Goal: Task Accomplishment & Management: Use online tool/utility

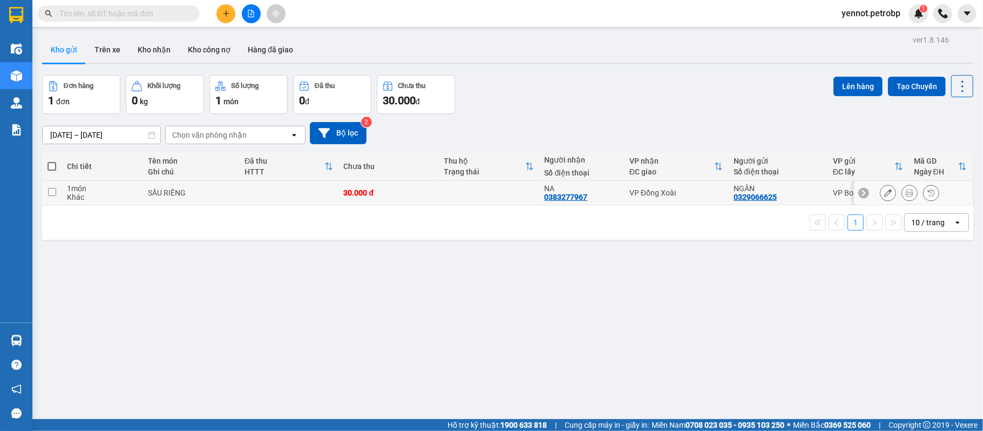
click at [117, 194] on div "Khác" at bounding box center [102, 197] width 70 height 9
checkbox input "true"
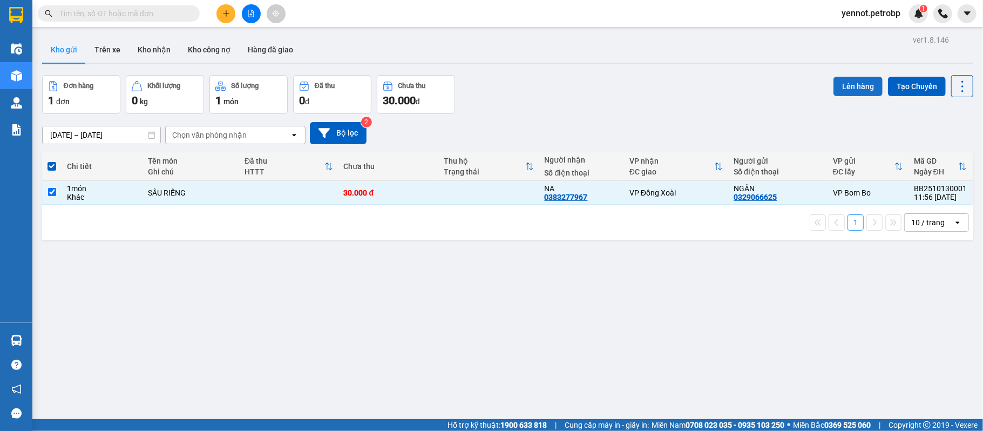
click at [845, 84] on button "Lên hàng" at bounding box center [857, 86] width 49 height 19
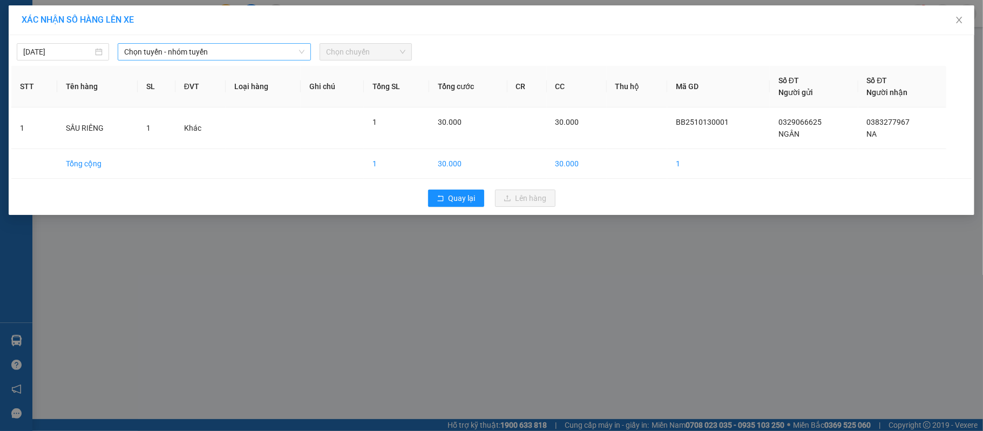
click at [247, 51] on span "Chọn tuyến - nhóm tuyến" at bounding box center [214, 52] width 180 height 16
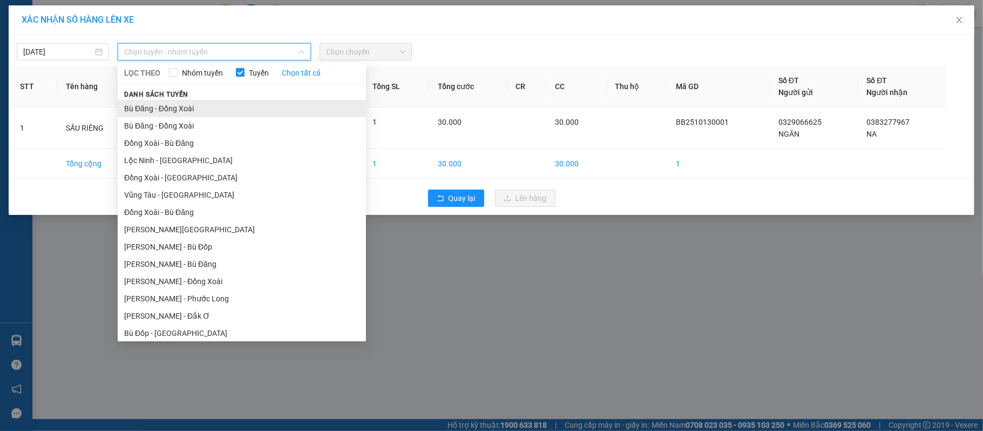
click at [240, 104] on li "Bù Đăng - Đồng Xoài" at bounding box center [242, 108] width 248 height 17
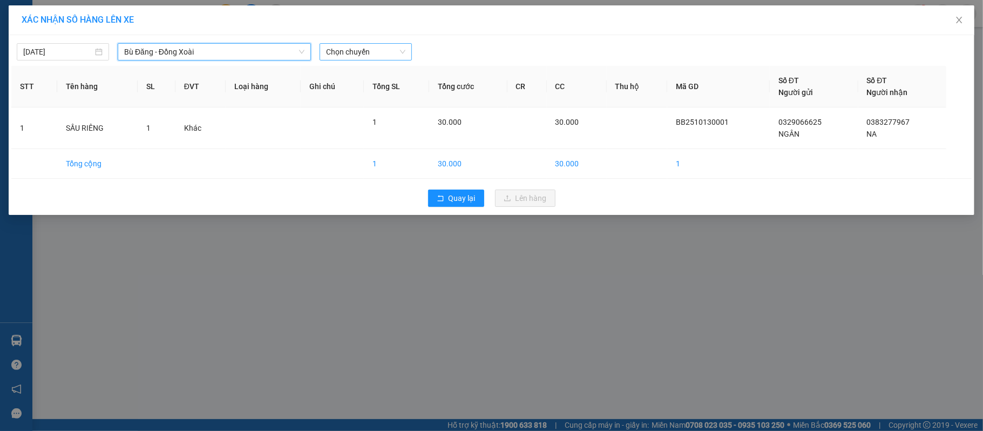
click at [349, 53] on span "Chọn chuyến" at bounding box center [365, 52] width 79 height 16
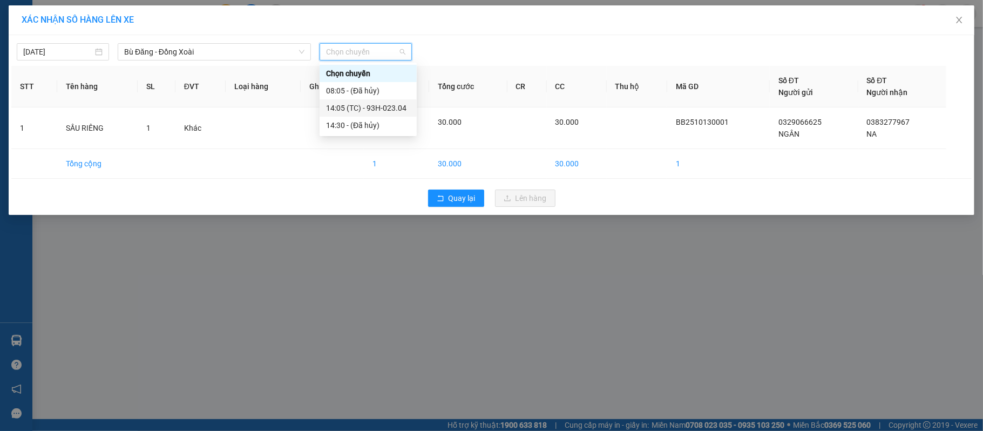
click at [359, 106] on div "14:05 (TC) - 93H-023.04" at bounding box center [368, 108] width 84 height 12
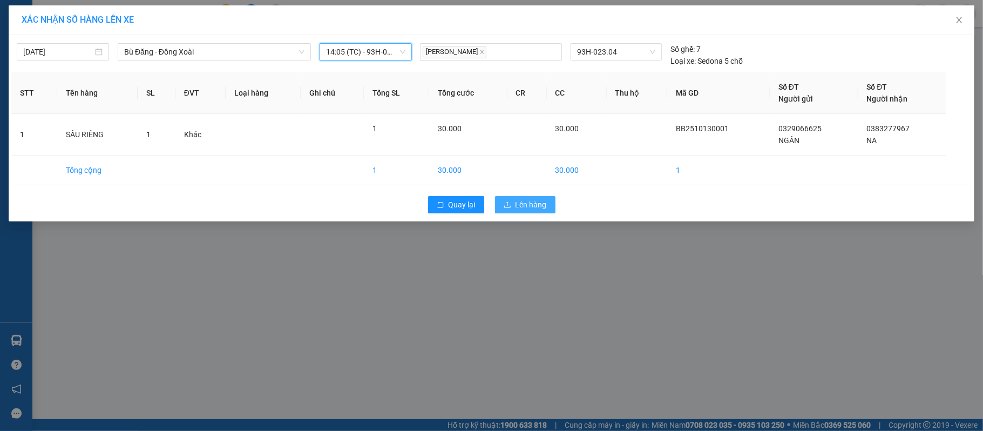
click at [541, 201] on span "Lên hàng" at bounding box center [530, 205] width 31 height 12
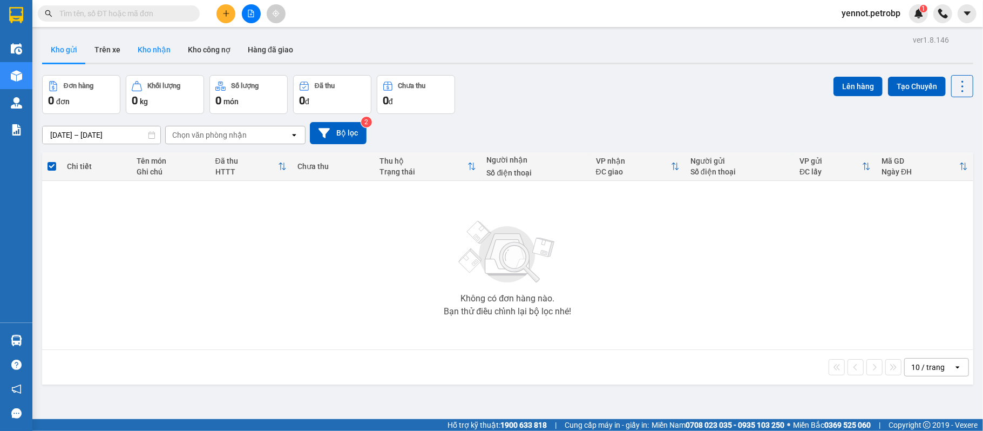
click at [152, 52] on button "Kho nhận" at bounding box center [154, 50] width 50 height 26
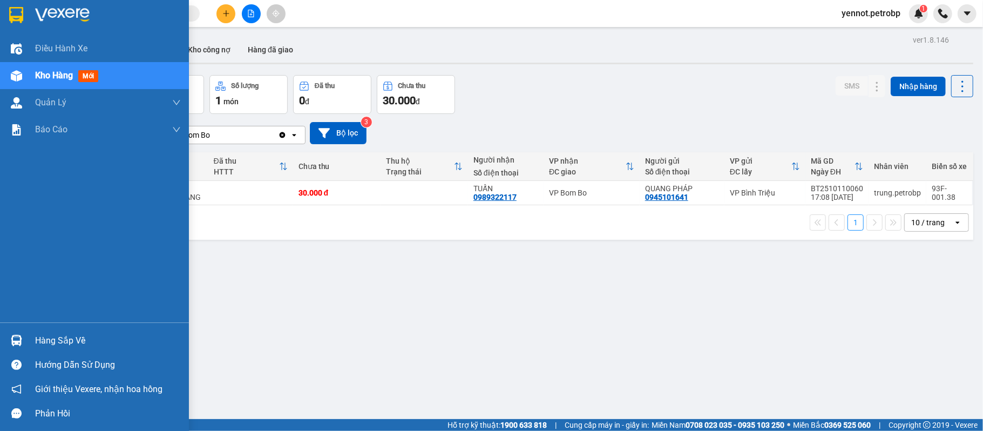
click at [20, 342] on img at bounding box center [16, 340] width 11 height 11
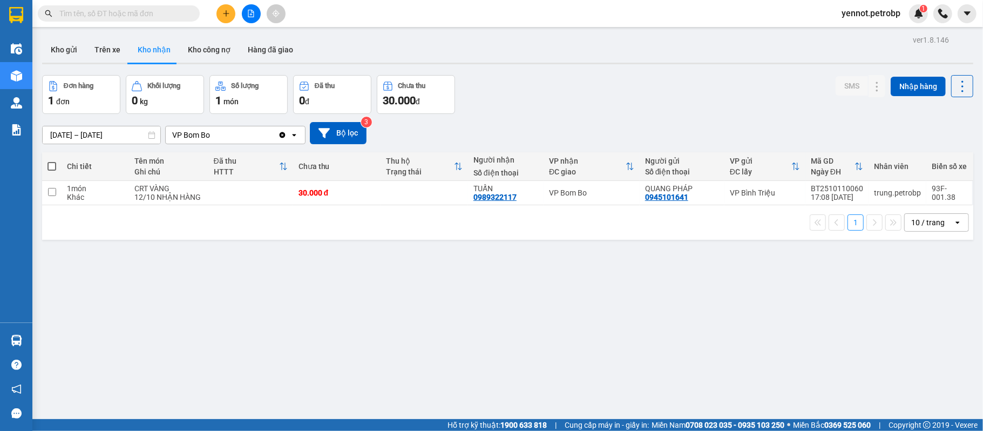
click at [625, 366] on section "Kết quả tìm kiếm ( 0 ) Bộ lọc No Data yennot.petrobp 1 Điều hành xe Kho hàng mớ…" at bounding box center [491, 215] width 983 height 431
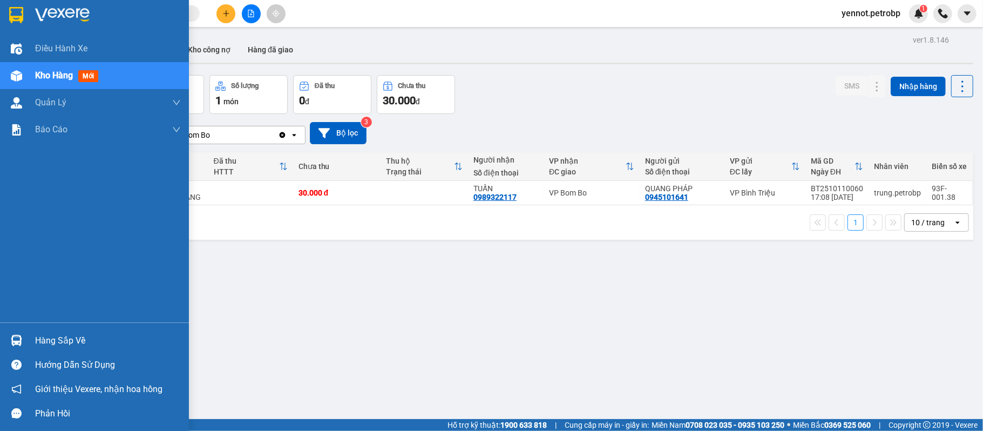
click at [37, 341] on div "Hàng sắp về" at bounding box center [108, 341] width 146 height 16
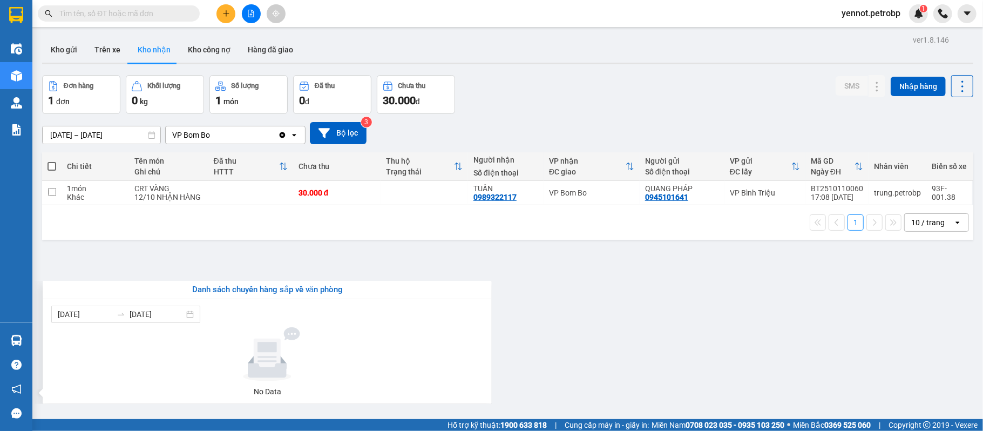
click at [642, 342] on section "Kết quả tìm kiếm ( 0 ) Bộ lọc No Data yennot.petrobp 1 Điều hành xe Kho hàng mớ…" at bounding box center [491, 215] width 983 height 431
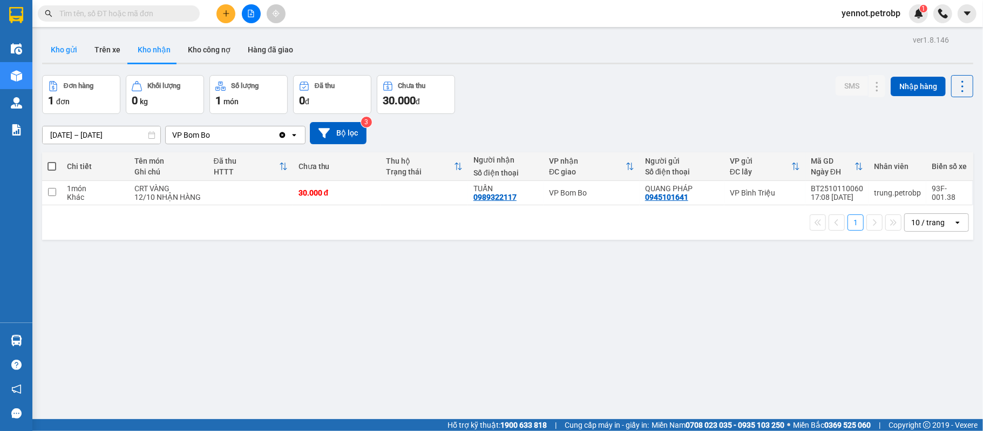
click at [55, 50] on button "Kho gửi" at bounding box center [64, 50] width 44 height 26
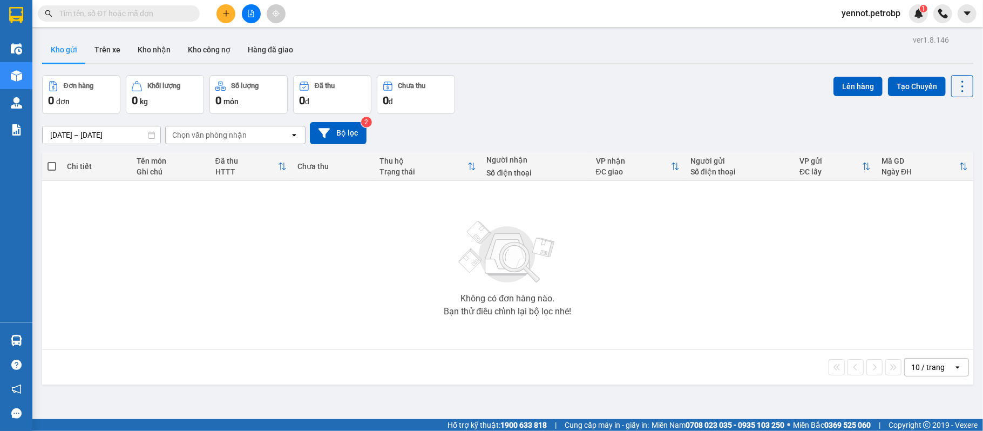
click at [700, 30] on main "ver 1.8.146 Kho gửi Trên xe Kho nhận Kho công nợ Hàng đã giao Đơn hàng 0 đơn Kh…" at bounding box center [491, 209] width 983 height 419
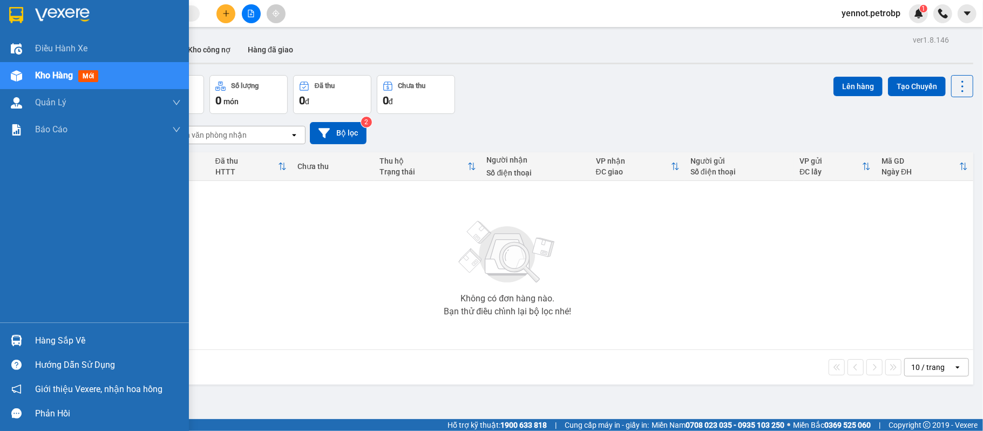
click at [57, 337] on div "Hàng sắp về" at bounding box center [108, 341] width 146 height 16
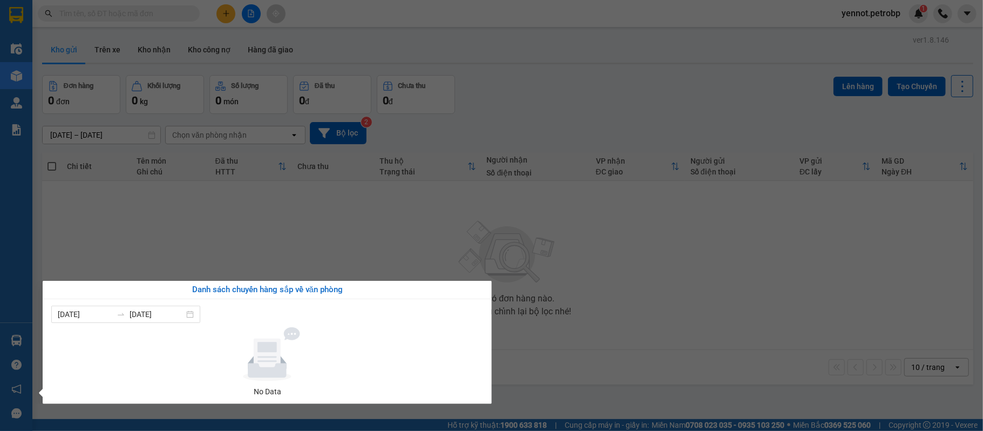
drag, startPoint x: 643, startPoint y: 238, endPoint x: 535, endPoint y: 182, distance: 121.4
click at [643, 235] on section "Kết quả tìm kiếm ( 0 ) Bộ lọc No Data yennot.petrobp 1 Điều hành xe Kho hàng mớ…" at bounding box center [491, 215] width 983 height 431
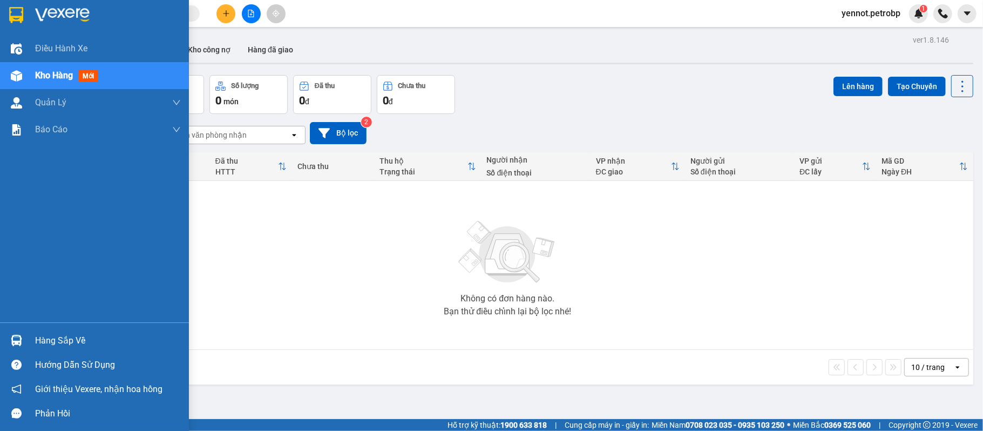
click at [21, 337] on img at bounding box center [16, 340] width 11 height 11
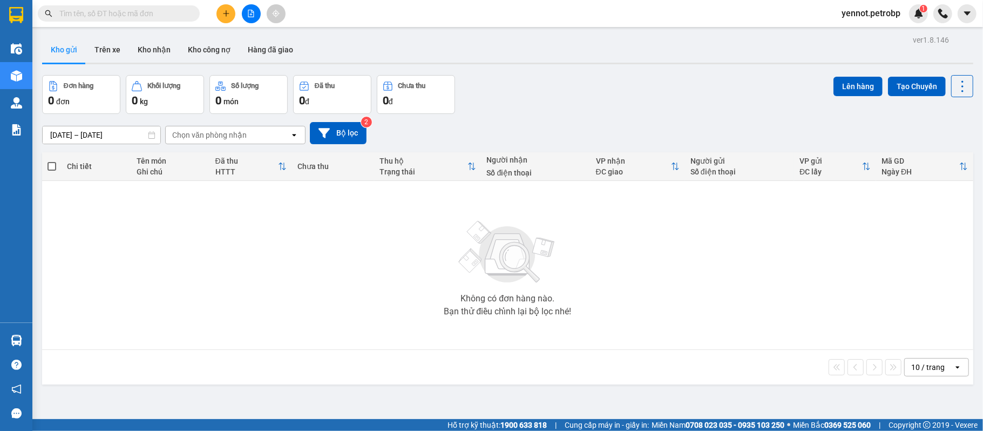
click at [886, 11] on span "yennot.petrobp" at bounding box center [871, 12] width 76 height 13
click at [881, 35] on span "Đăng xuất" at bounding box center [875, 34] width 55 height 12
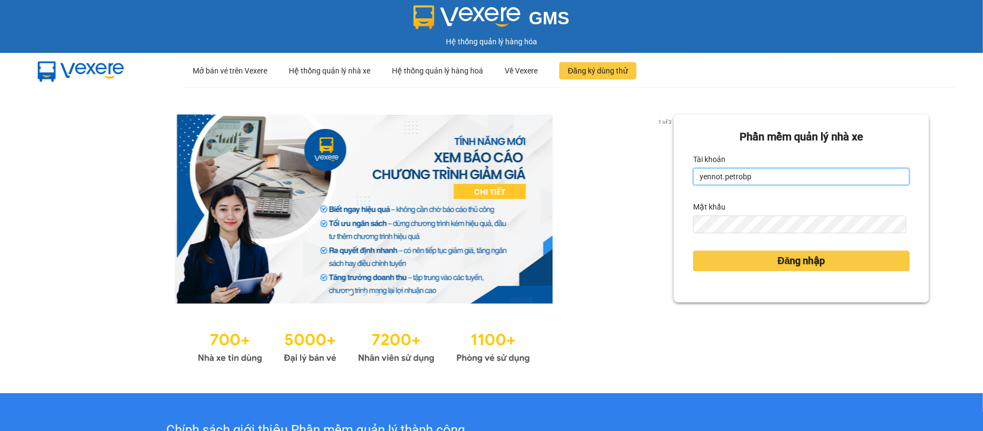
click at [817, 182] on input "yennot.petrobp" at bounding box center [801, 176] width 216 height 17
type input "sonnp.petrobp"
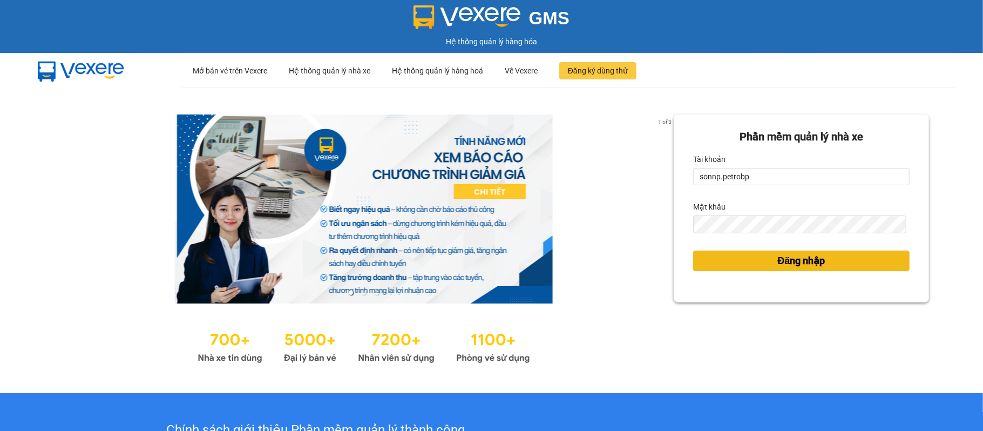
click at [786, 260] on span "Đăng nhập" at bounding box center [802, 260] width 48 height 15
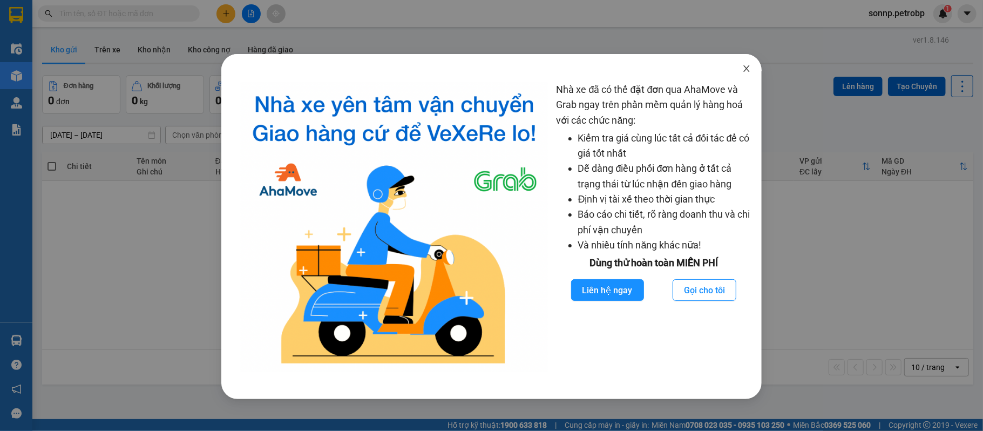
click at [745, 72] on icon "close" at bounding box center [746, 68] width 9 height 9
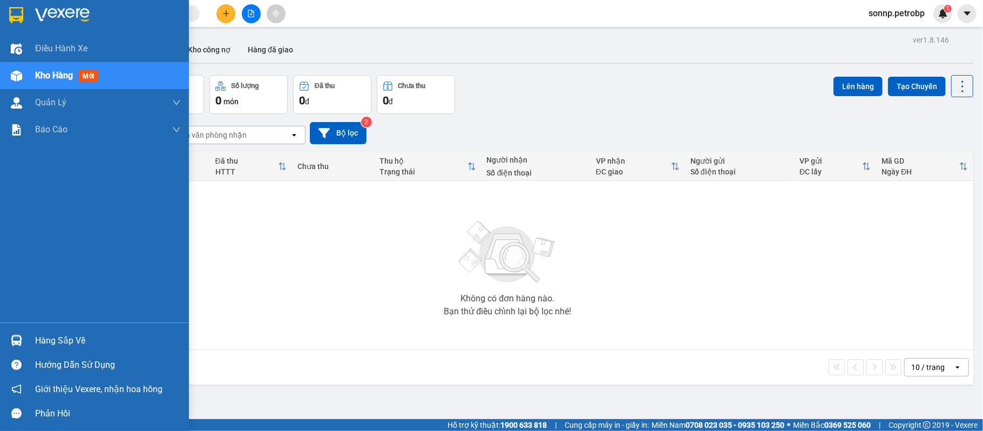
click at [60, 76] on span "Kho hàng" at bounding box center [54, 75] width 38 height 10
click at [18, 335] on img at bounding box center [16, 340] width 11 height 11
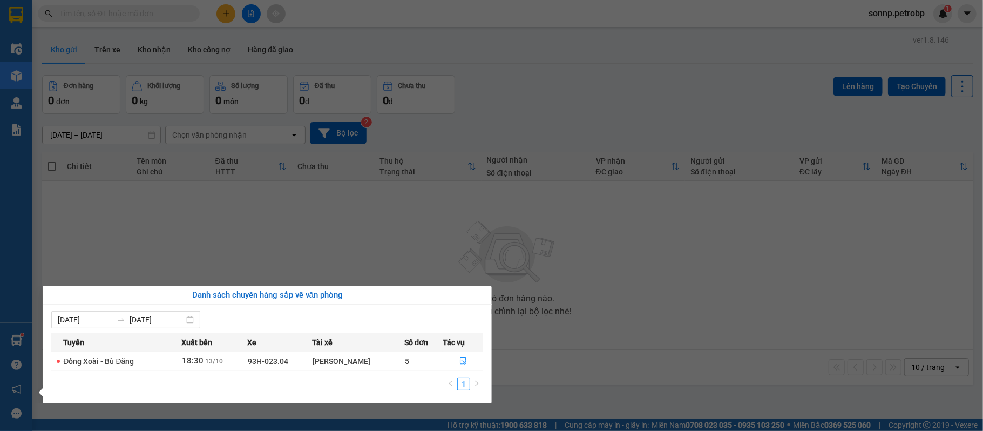
click at [20, 334] on div "Điều hành xe Kho hàng mới Quản Lý Quản lý chuyến Quản lý khách hàng Quản lý khá…" at bounding box center [16, 215] width 32 height 431
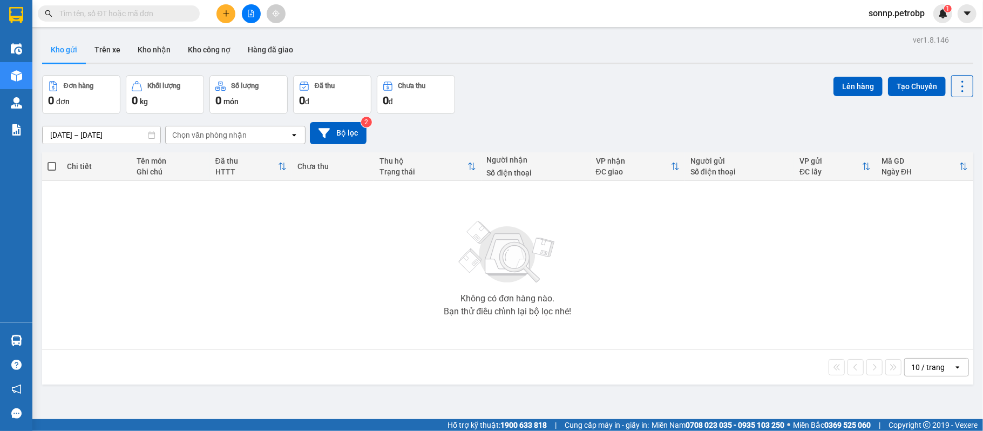
click at [139, 30] on main "ver 1.8.146 Kho gửi Trên xe Kho nhận Kho công nợ Hàng đã giao Đơn hàng 0 đơn Kh…" at bounding box center [491, 209] width 983 height 419
click at [141, 39] on button "Kho nhận" at bounding box center [154, 50] width 50 height 26
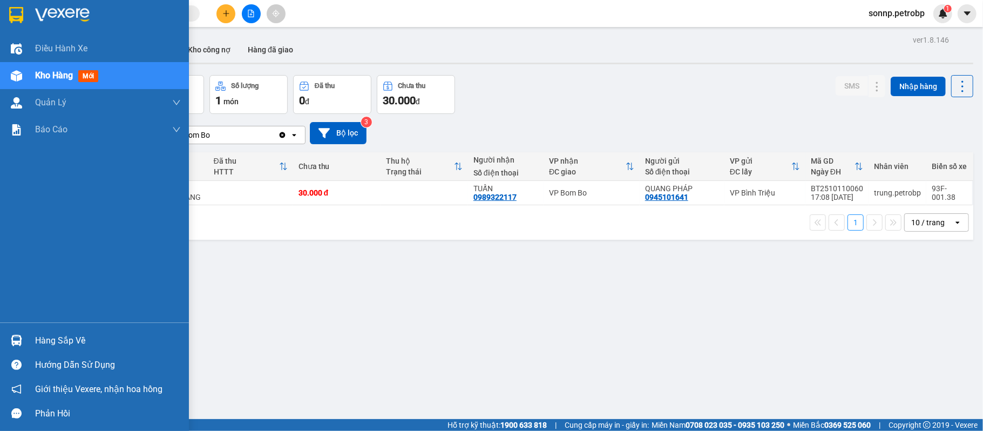
click at [18, 334] on div at bounding box center [16, 340] width 19 height 19
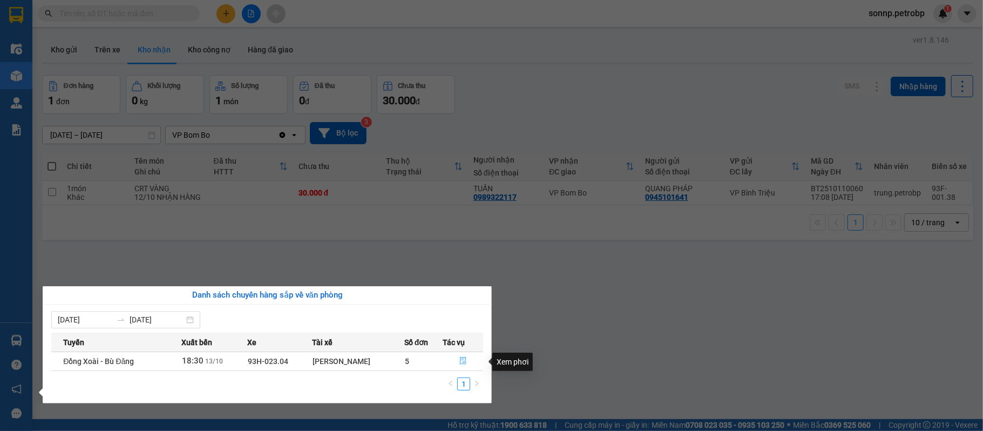
click at [460, 362] on icon "file-done" at bounding box center [463, 361] width 8 height 8
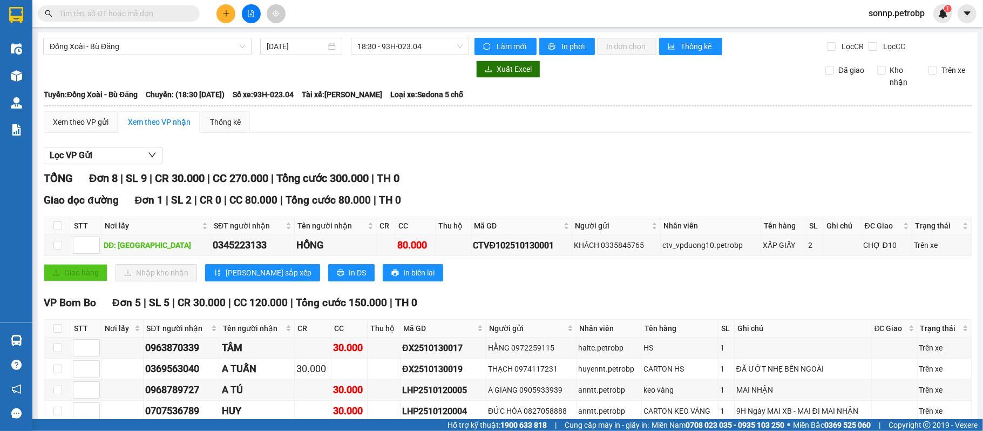
scroll to position [216, 0]
